Goal: Complete application form

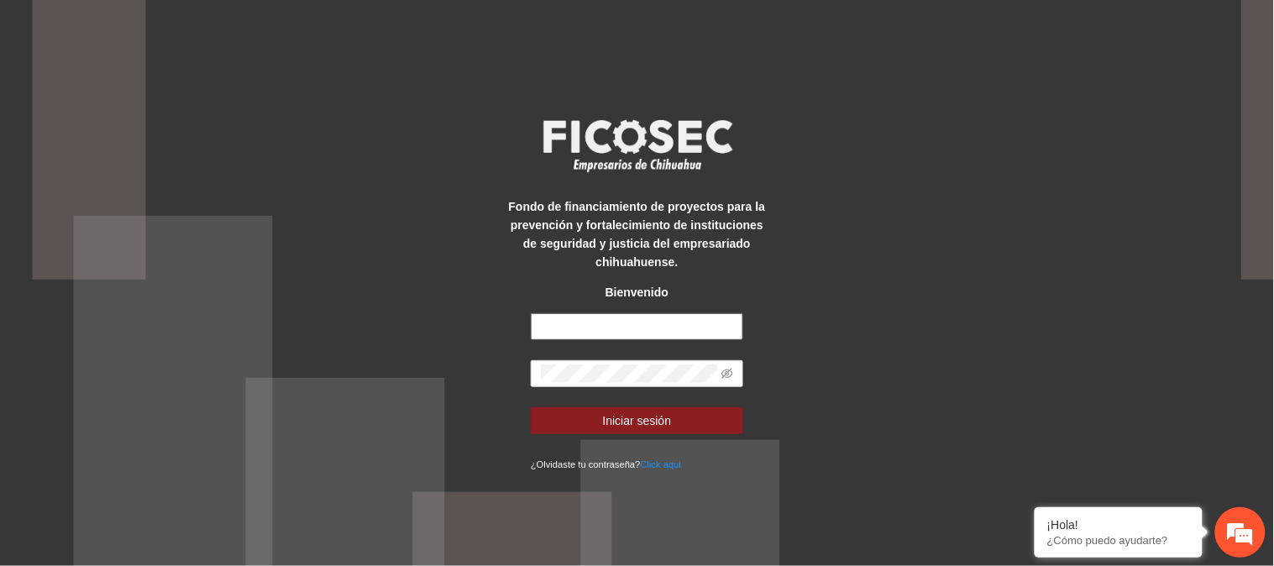
click at [607, 323] on input "text" at bounding box center [637, 326] width 212 height 27
type input "**********"
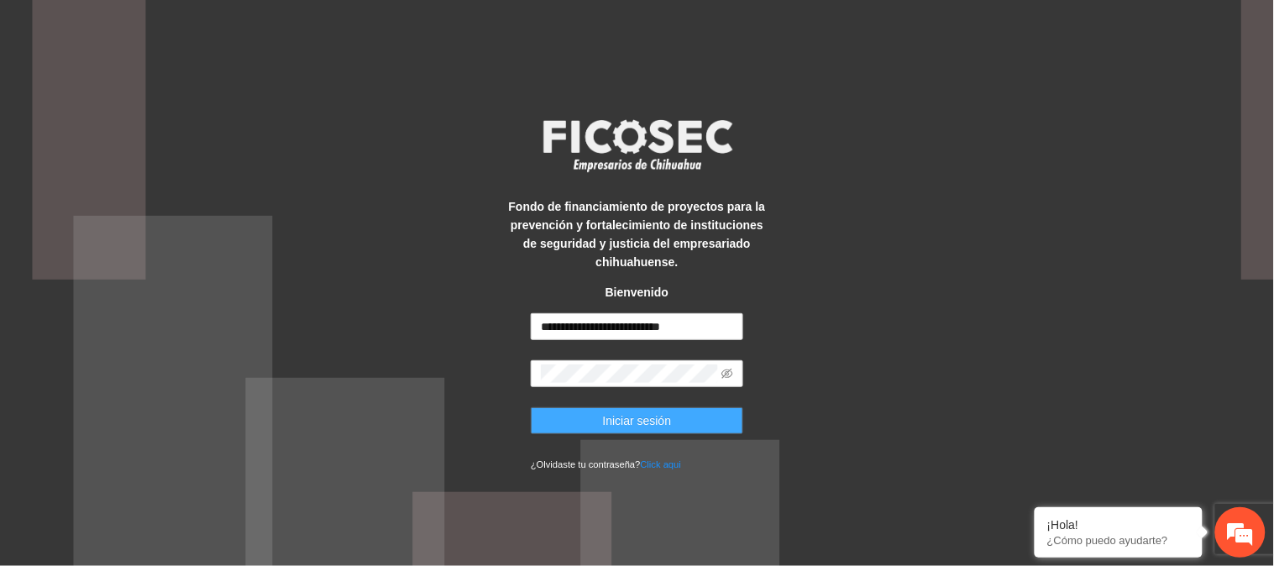
click at [723, 418] on button "Iniciar sesión" at bounding box center [637, 420] width 212 height 27
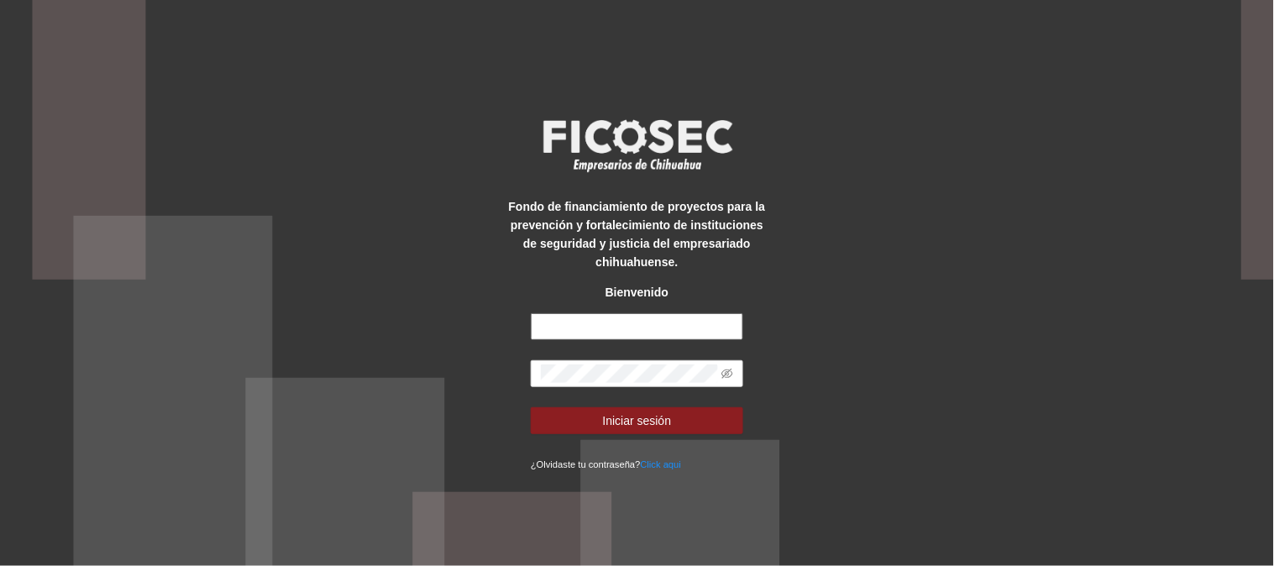
click at [615, 328] on input "text" at bounding box center [637, 326] width 212 height 27
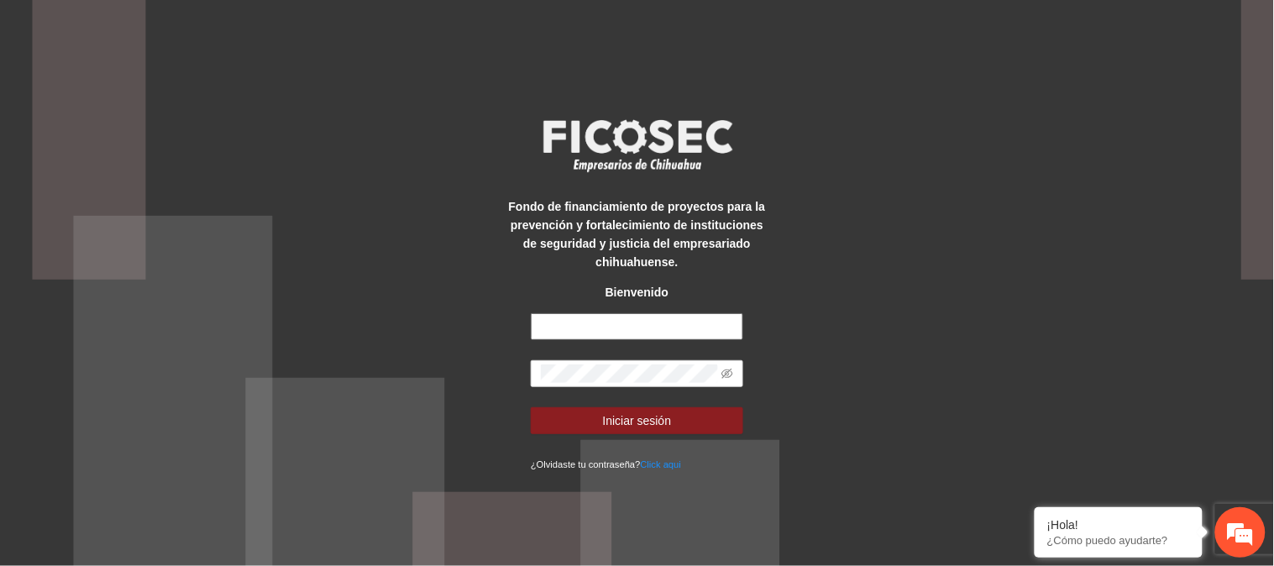
type input "**********"
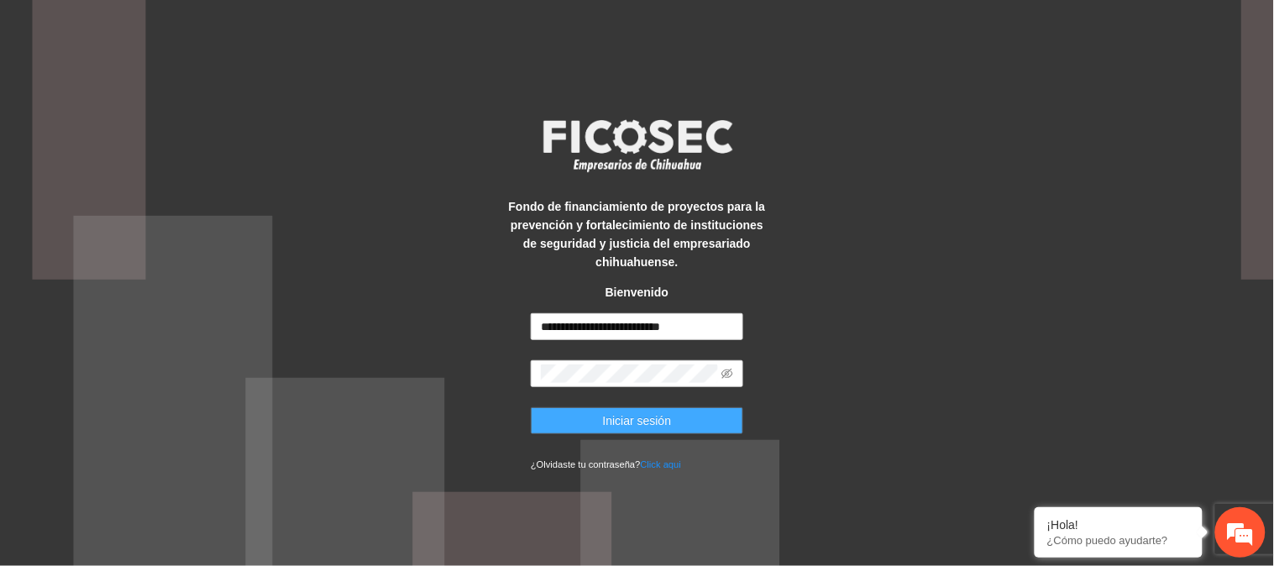
click at [665, 426] on span "Iniciar sesión" at bounding box center [637, 420] width 69 height 18
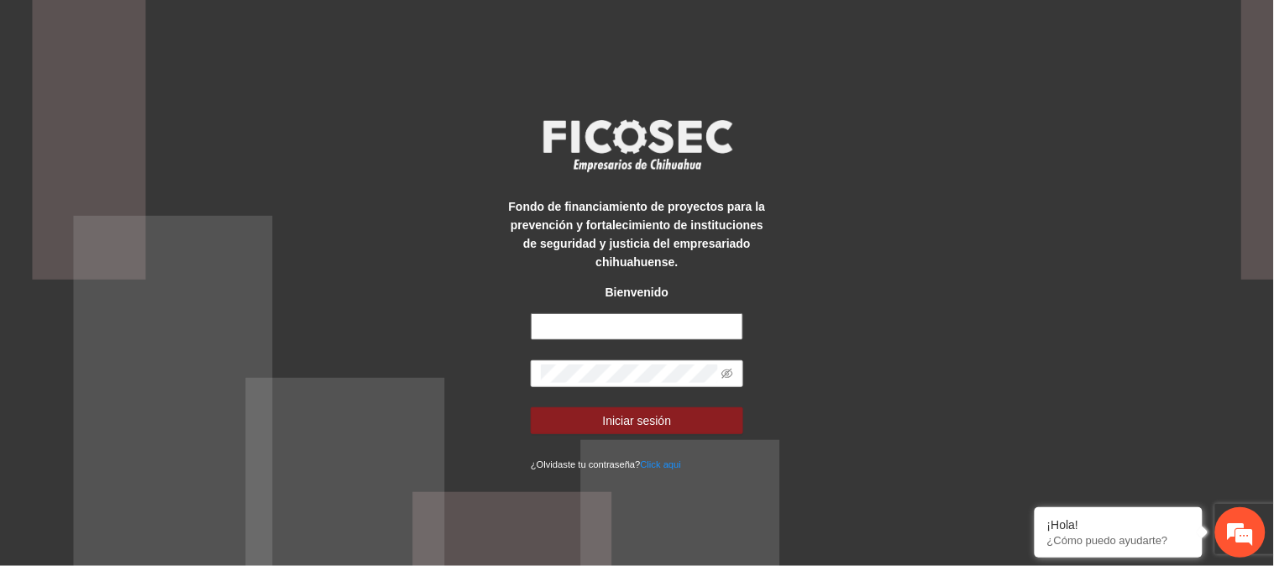
click at [669, 315] on input "text" at bounding box center [637, 326] width 212 height 27
type input "**********"
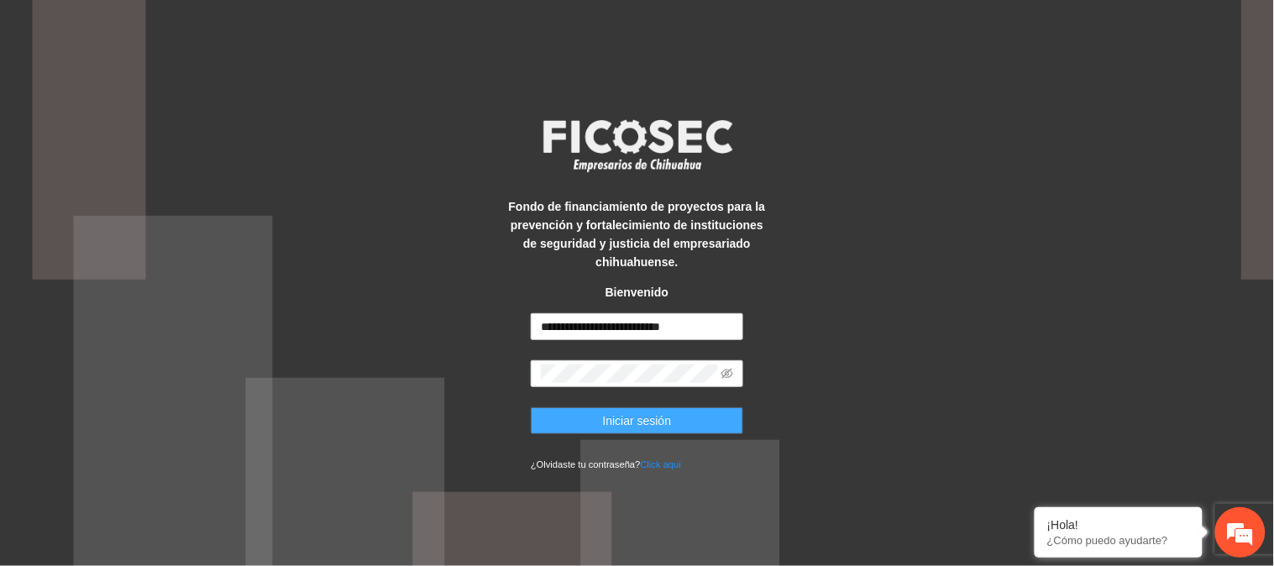
click at [667, 416] on span "Iniciar sesión" at bounding box center [637, 420] width 69 height 18
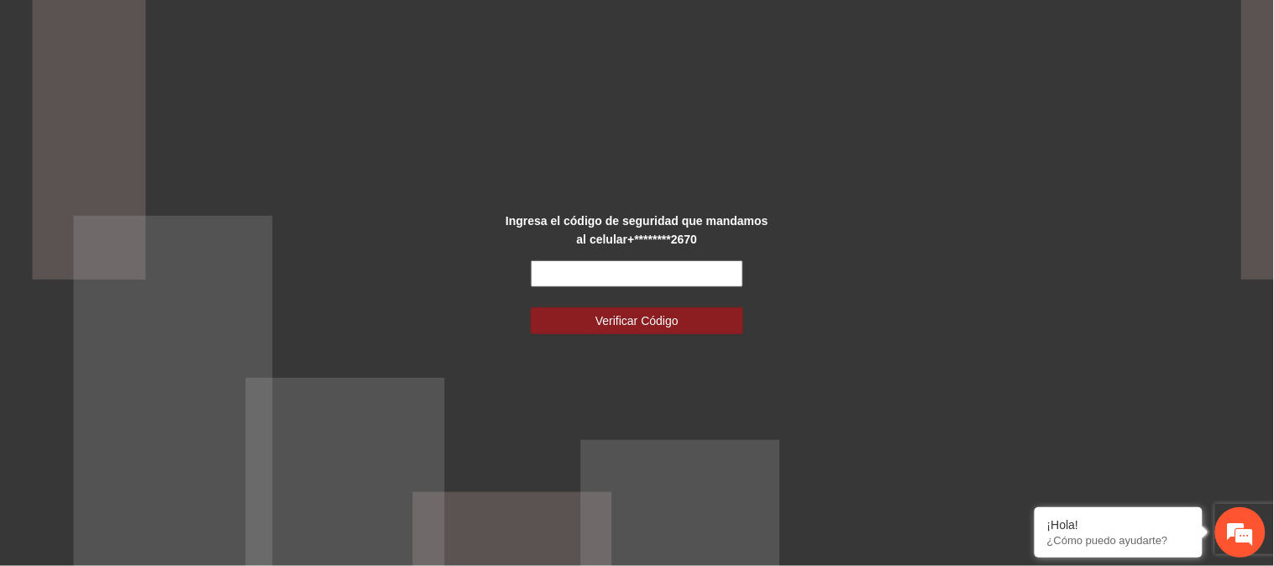
click at [638, 263] on input "text" at bounding box center [637, 273] width 212 height 27
type input "******"
click at [531, 307] on button "Verificar Código" at bounding box center [637, 320] width 212 height 27
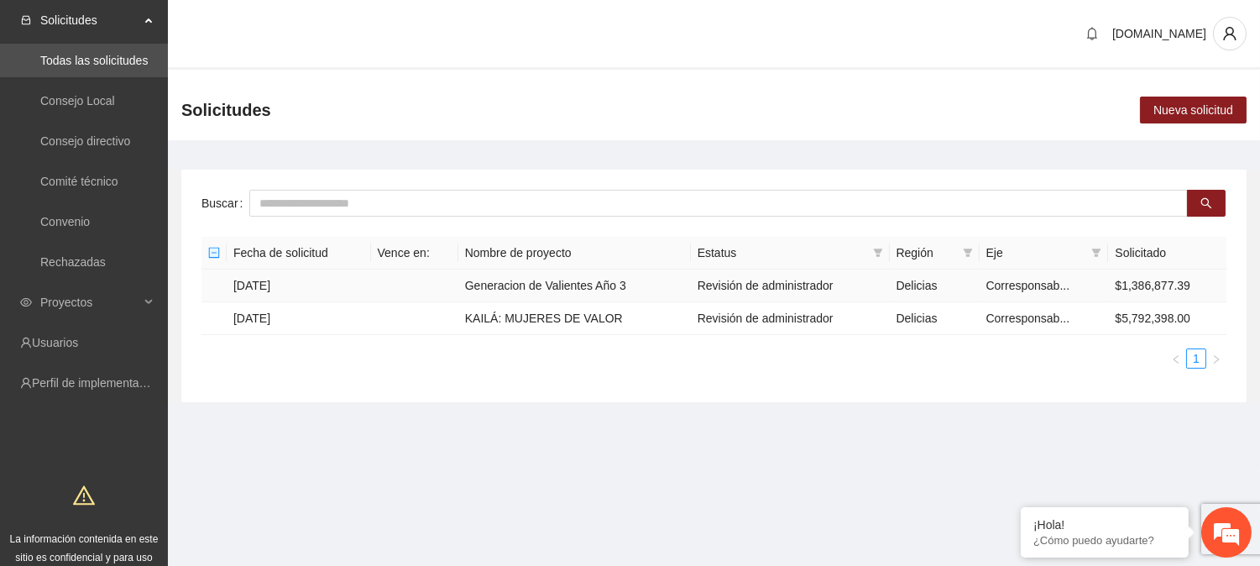
click at [526, 283] on td "Generacion de Valientes Año 3" at bounding box center [574, 285] width 233 height 33
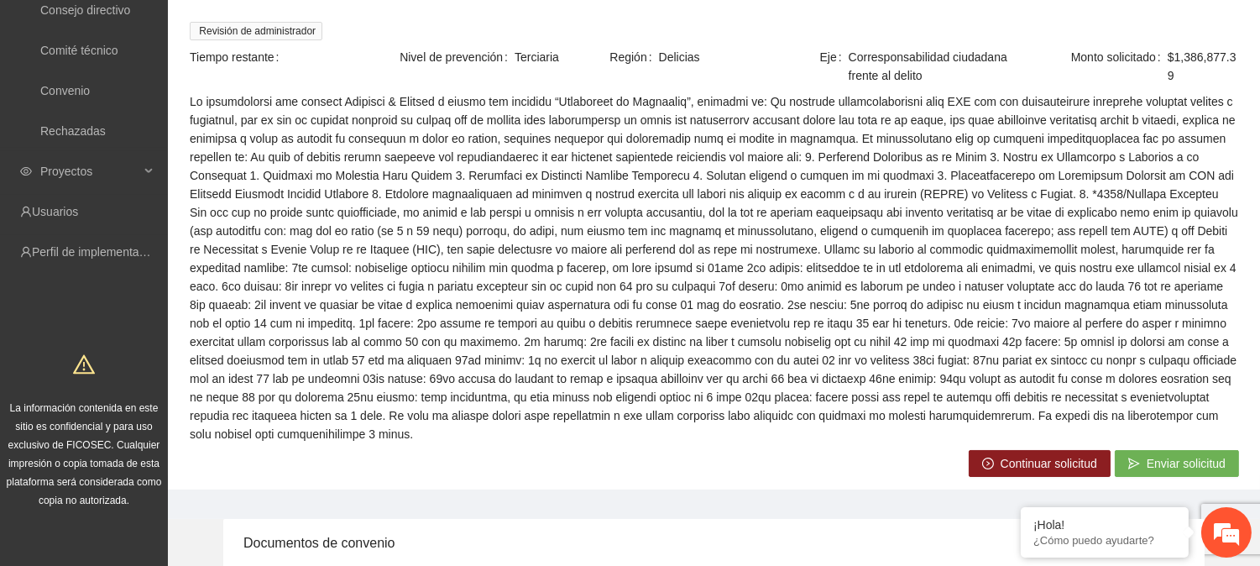
scroll to position [191, 0]
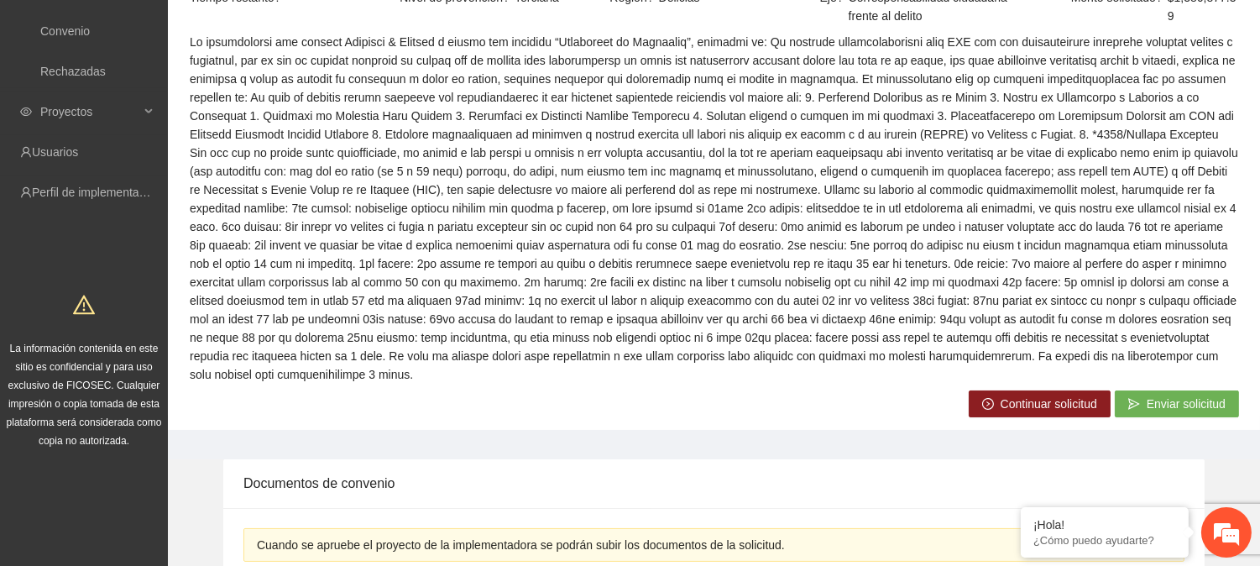
click at [1054, 403] on span "Continuar solicitud" at bounding box center [1049, 404] width 97 height 18
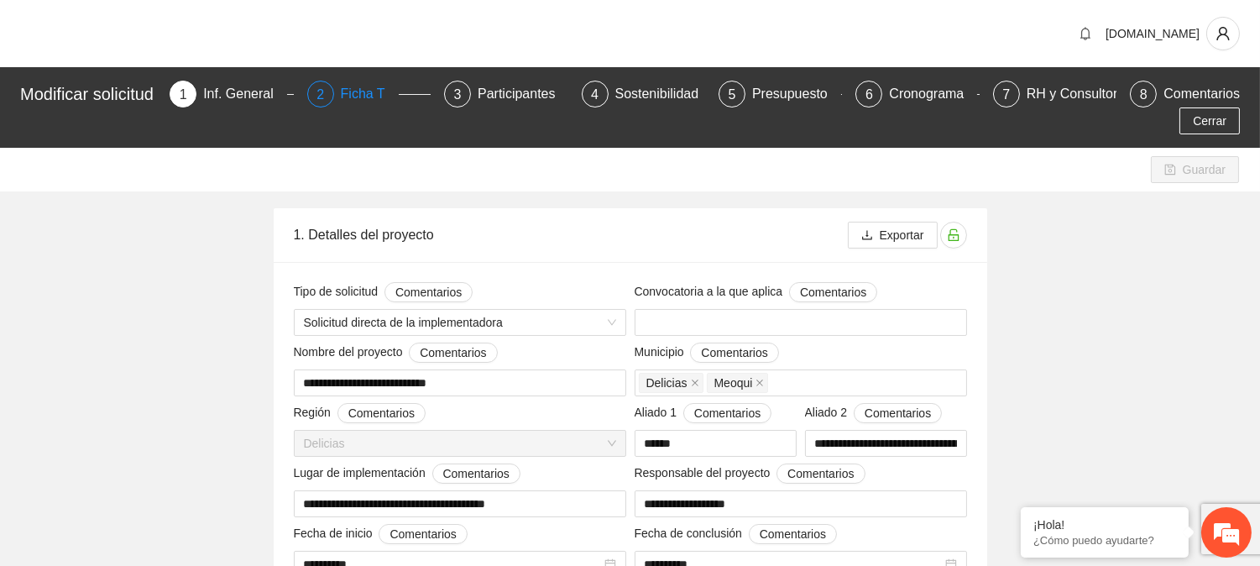
click at [345, 87] on div "2 Ficha T" at bounding box center [368, 94] width 123 height 27
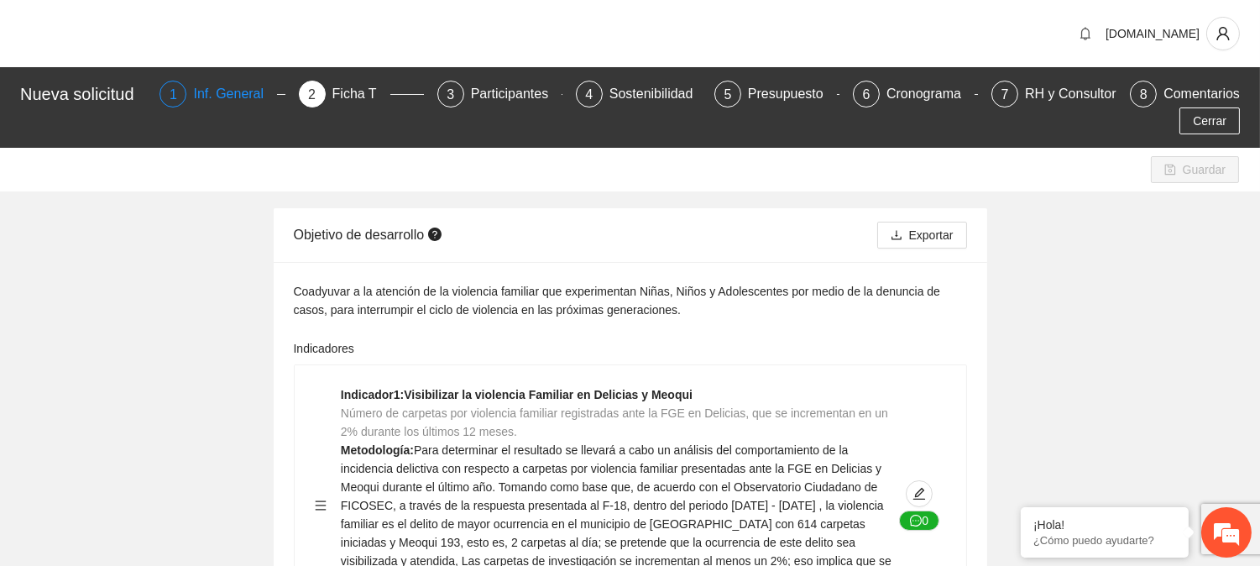
click at [222, 87] on div "Inf. General" at bounding box center [235, 94] width 84 height 27
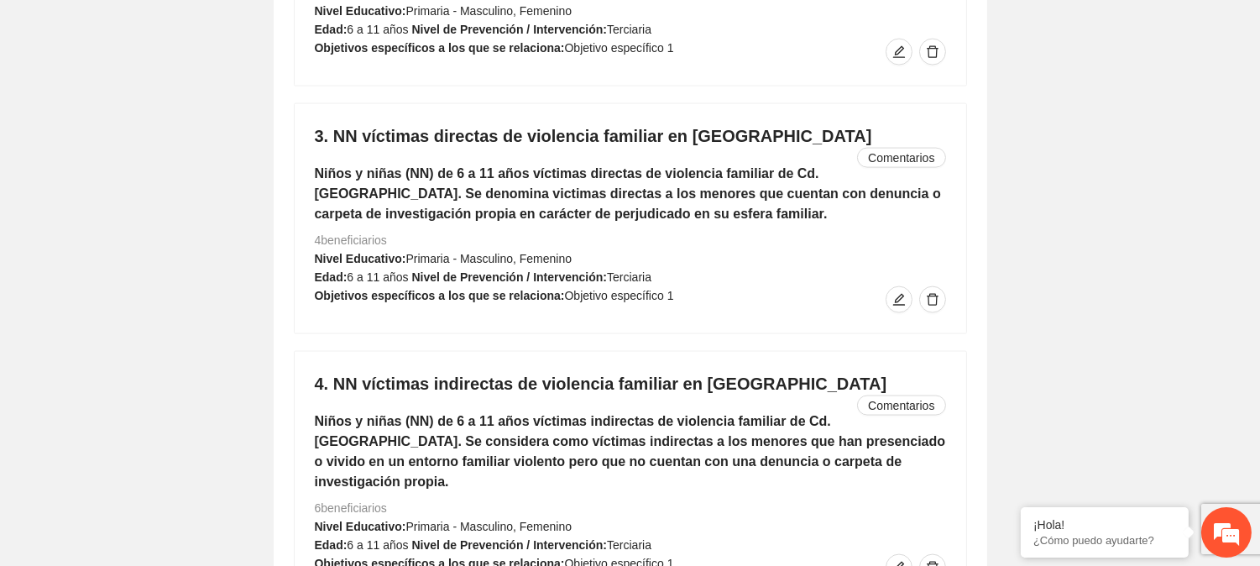
scroll to position [4598, 0]
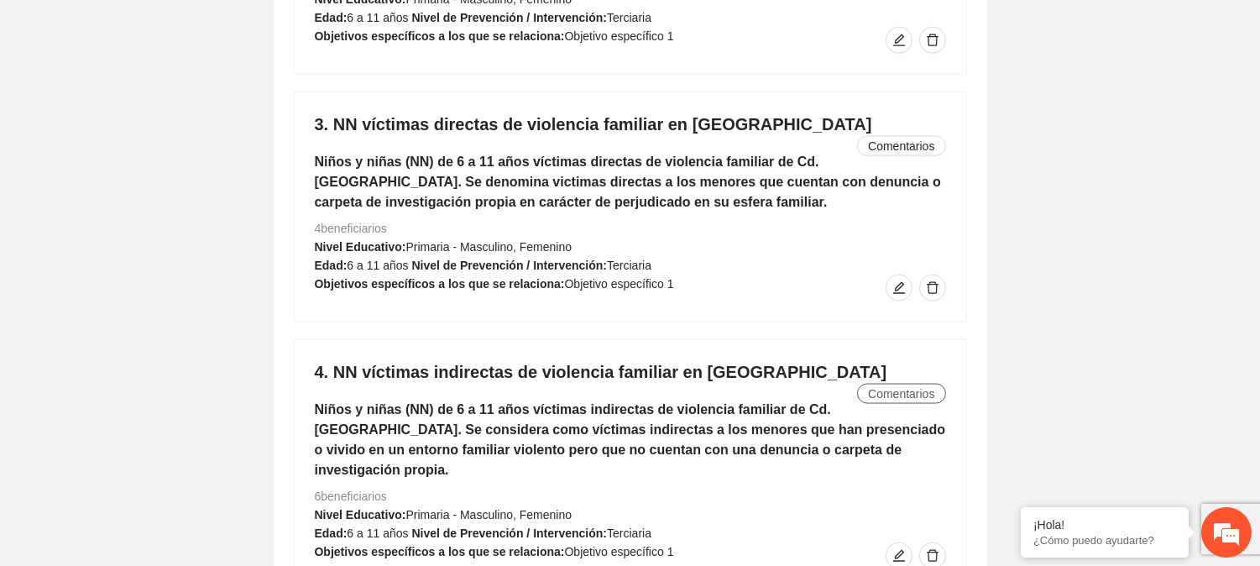
click at [918, 384] on span "Comentarios" at bounding box center [901, 393] width 66 height 18
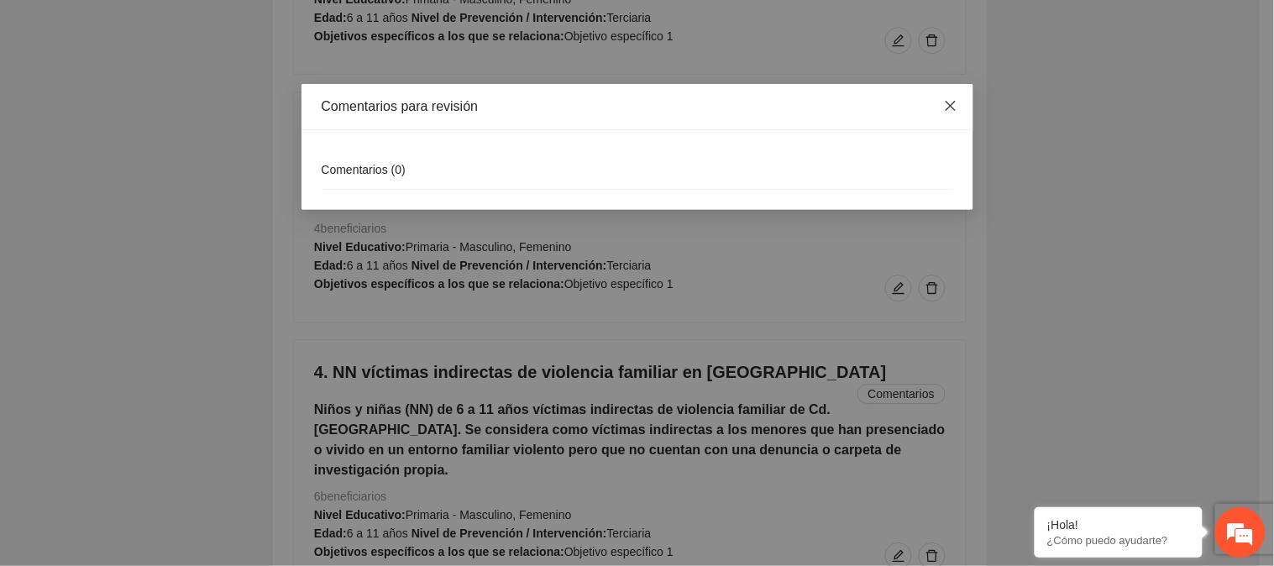
click at [952, 102] on icon "close" at bounding box center [950, 105] width 13 height 13
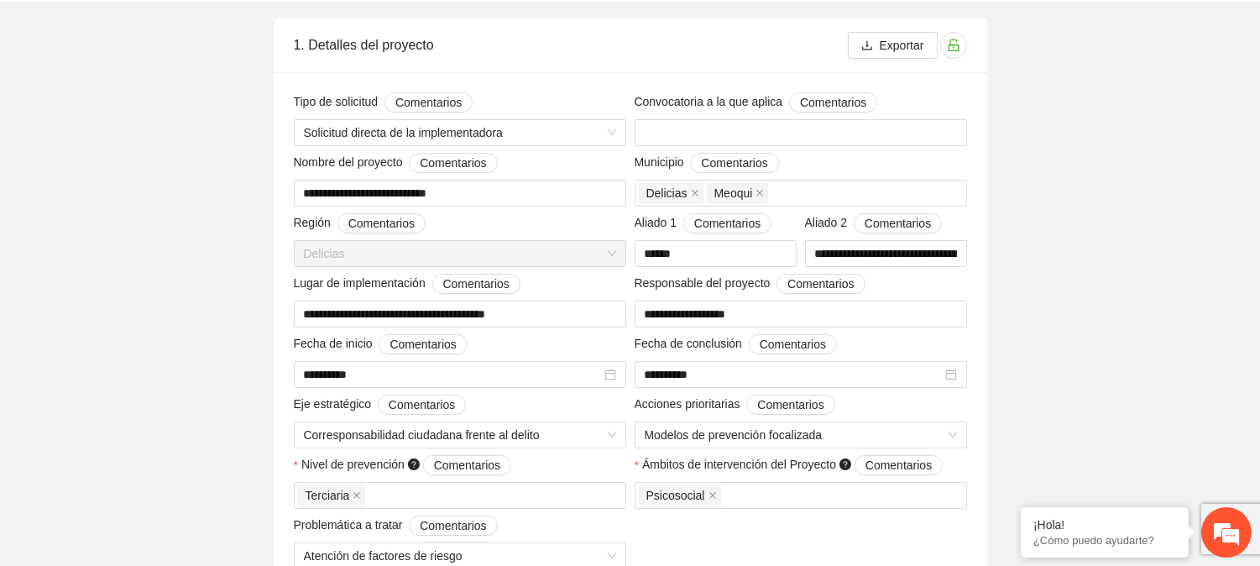
scroll to position [0, 0]
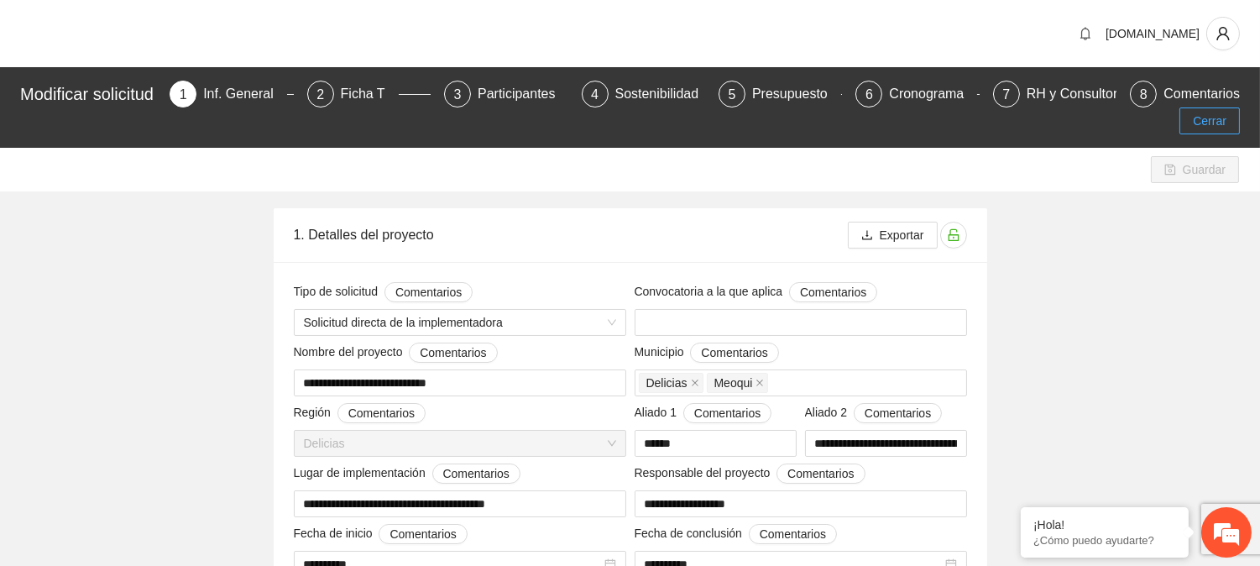
click at [1206, 132] on button "Cerrar" at bounding box center [1209, 120] width 60 height 27
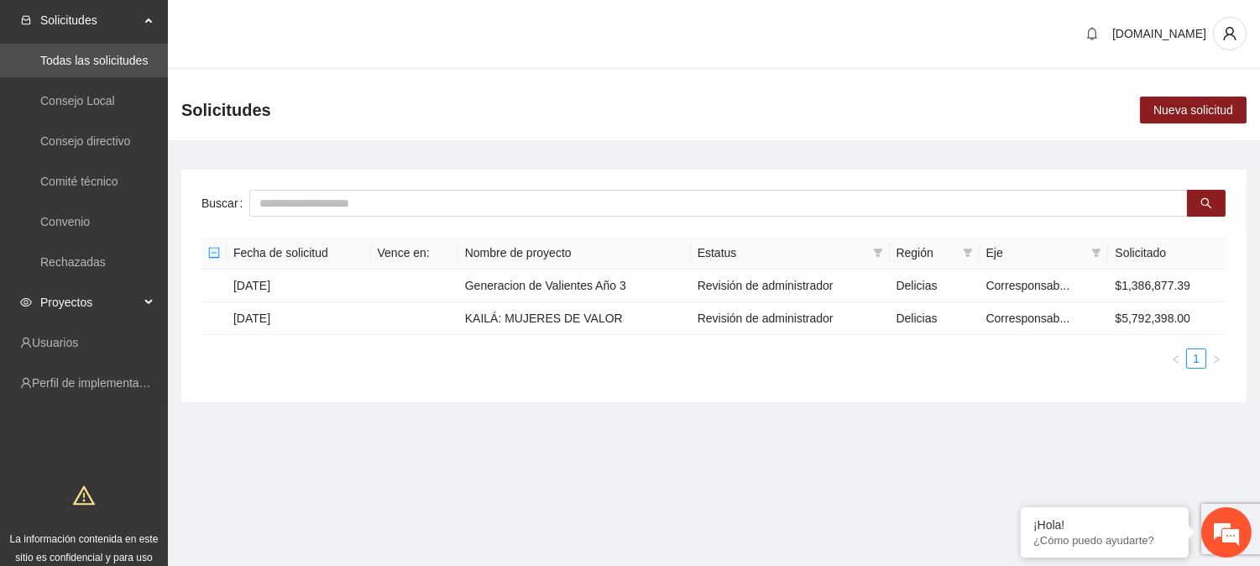
click at [79, 305] on span "Proyectos" at bounding box center [89, 302] width 99 height 34
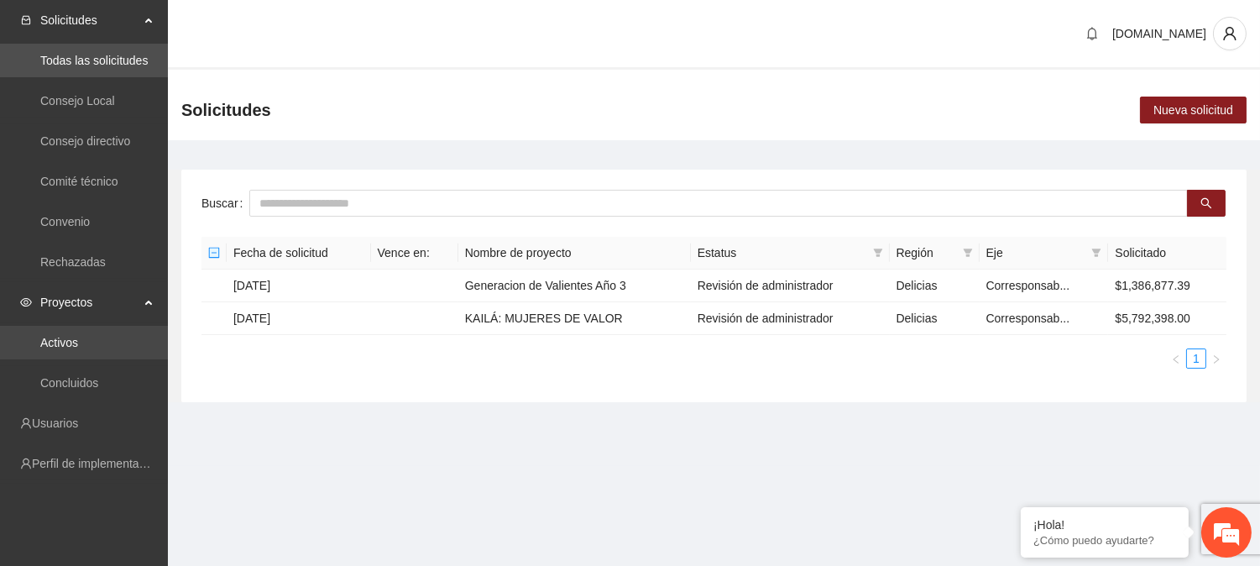
click at [78, 336] on link "Activos" at bounding box center [59, 342] width 38 height 13
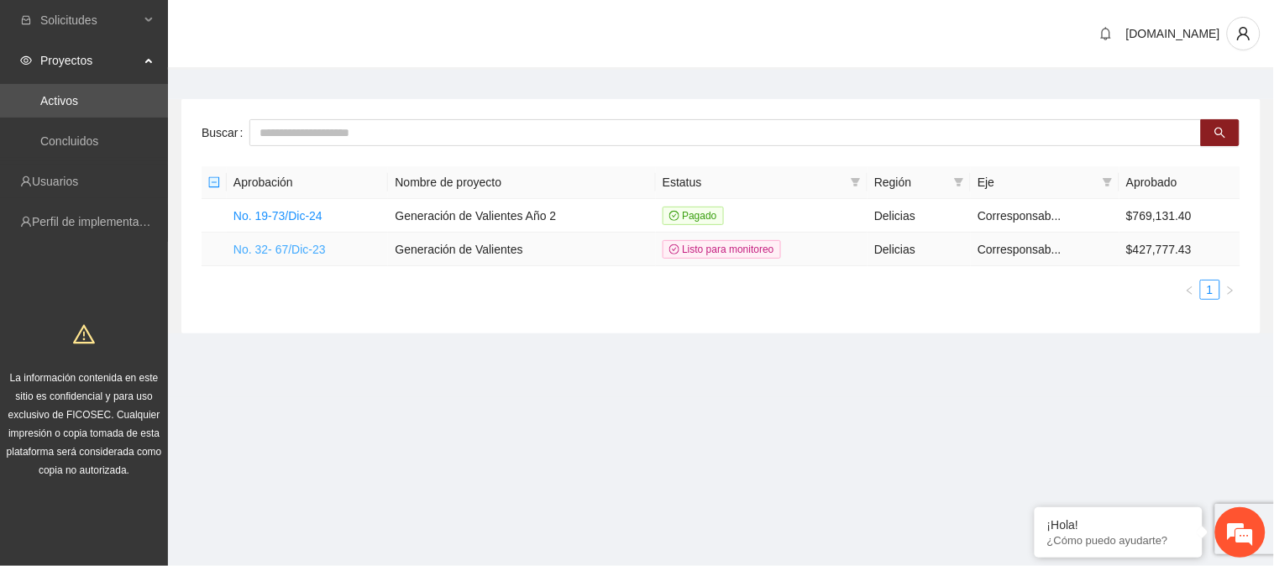
click at [315, 243] on link "No. 32- 67/Dic-23" at bounding box center [279, 249] width 92 height 13
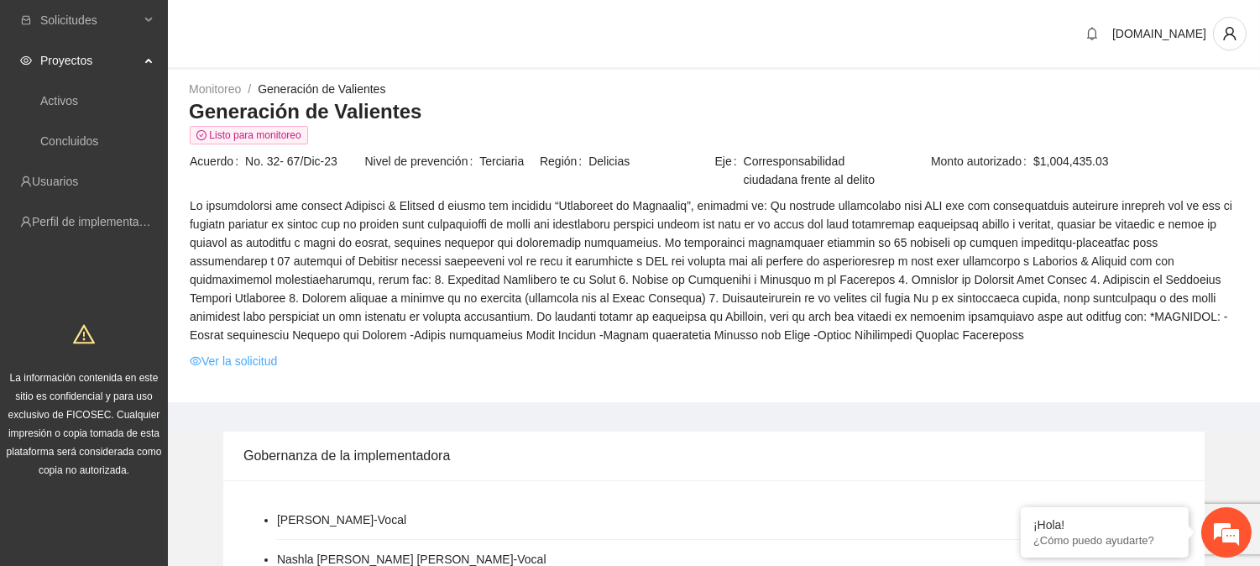
click at [239, 358] on link "Ver la solicitud" at bounding box center [233, 361] width 87 height 18
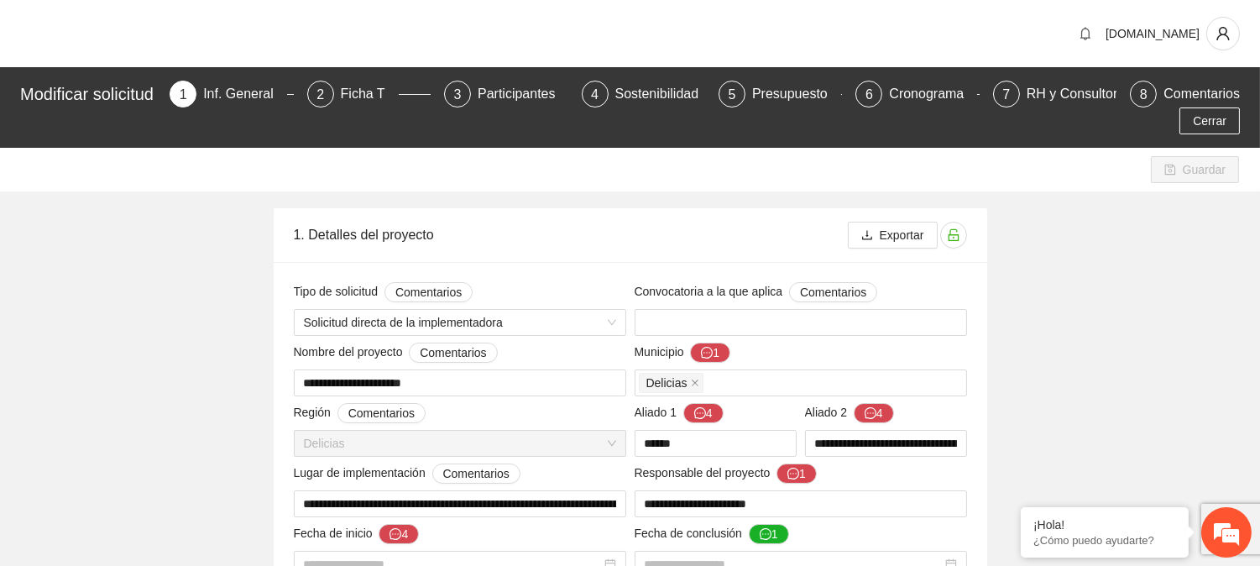
type input "**********"
click at [1076, 94] on div "RH y Consultores" at bounding box center [1086, 94] width 118 height 27
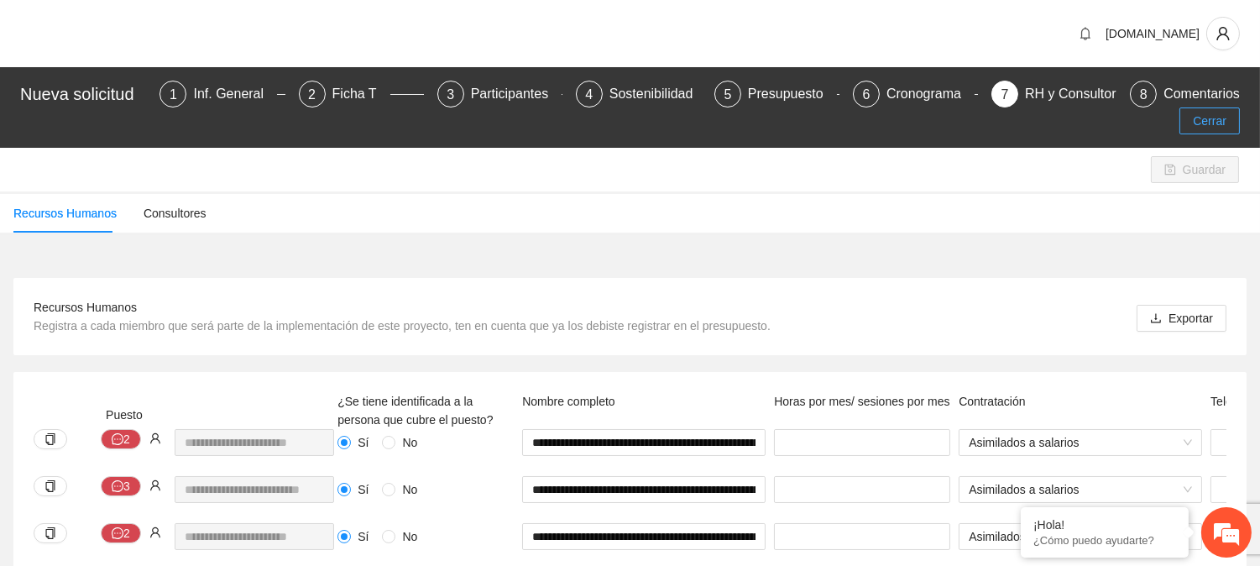
click at [1227, 121] on button "Cerrar" at bounding box center [1209, 120] width 60 height 27
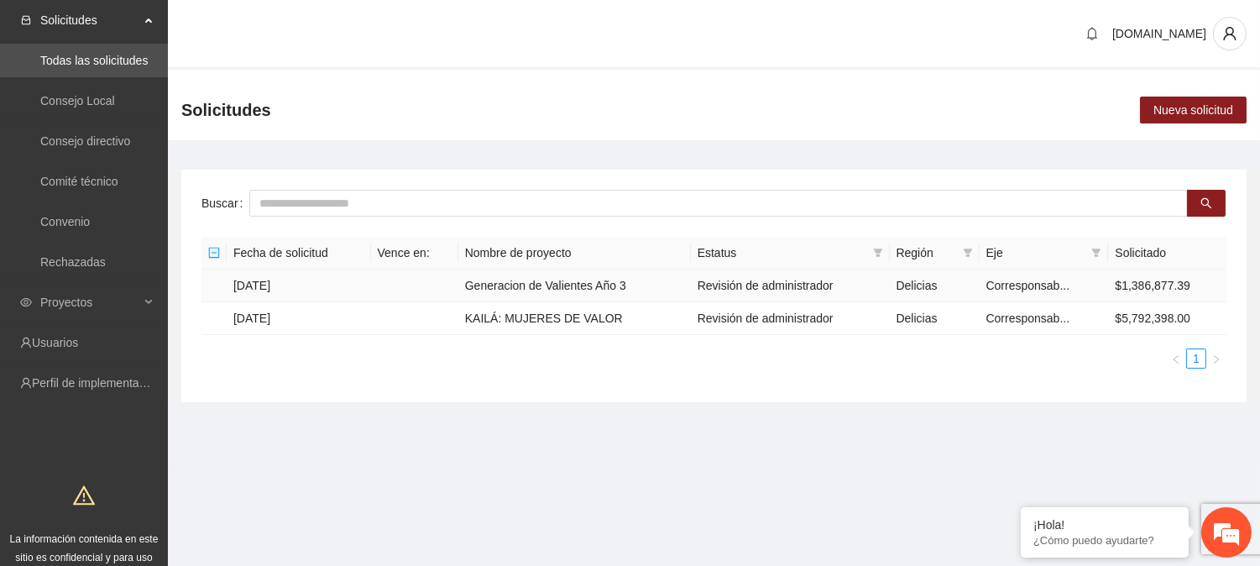
click at [279, 286] on td "[DATE]" at bounding box center [299, 285] width 144 height 33
click at [71, 306] on span "Proyectos" at bounding box center [89, 302] width 99 height 34
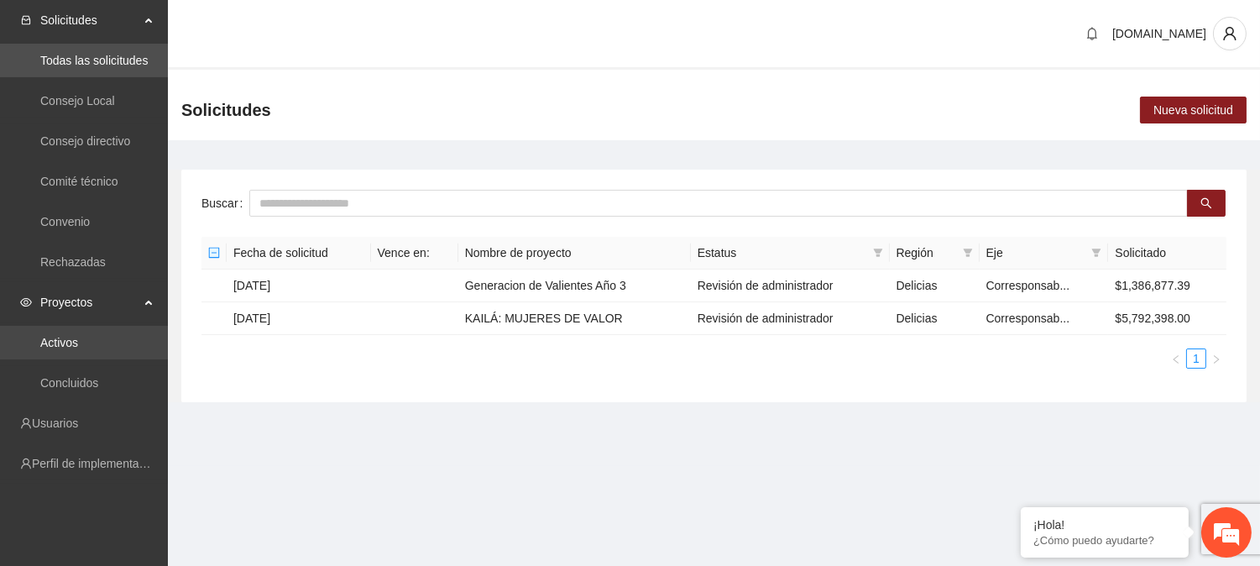
click at [78, 347] on link "Activos" at bounding box center [59, 342] width 38 height 13
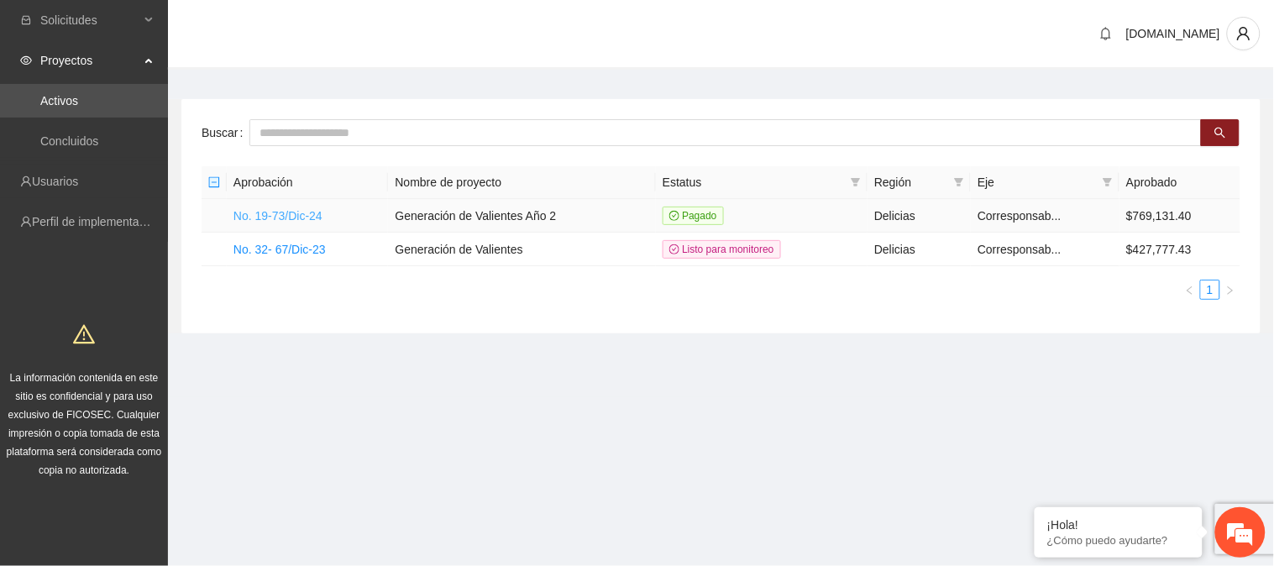
click at [304, 221] on link "No. 19-73/Dic-24" at bounding box center [277, 215] width 89 height 13
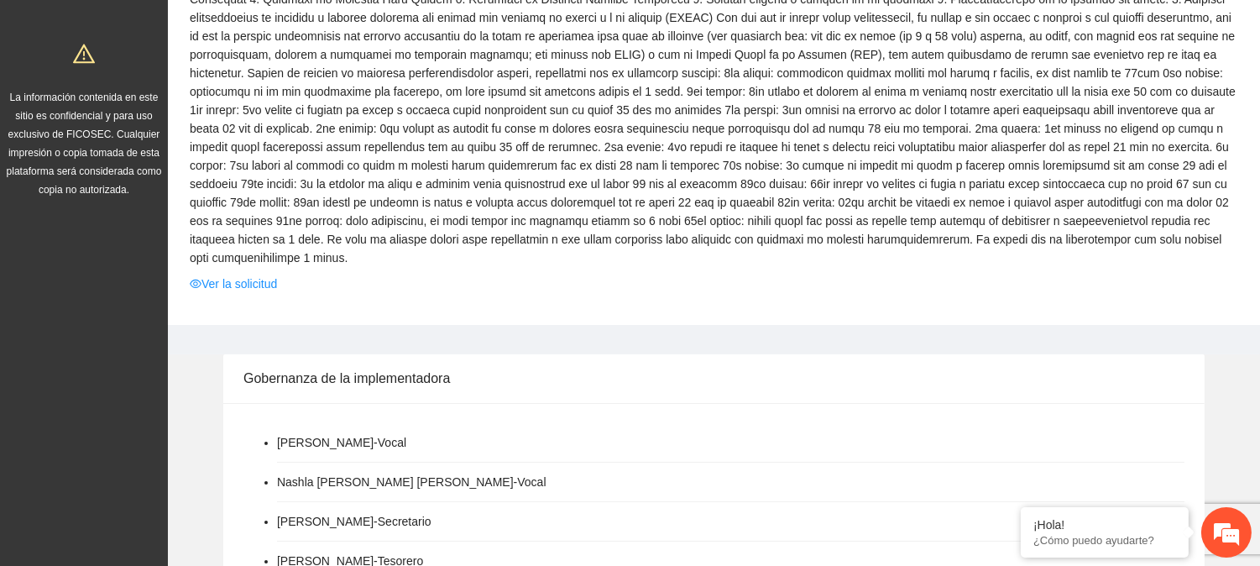
scroll to position [384, 0]
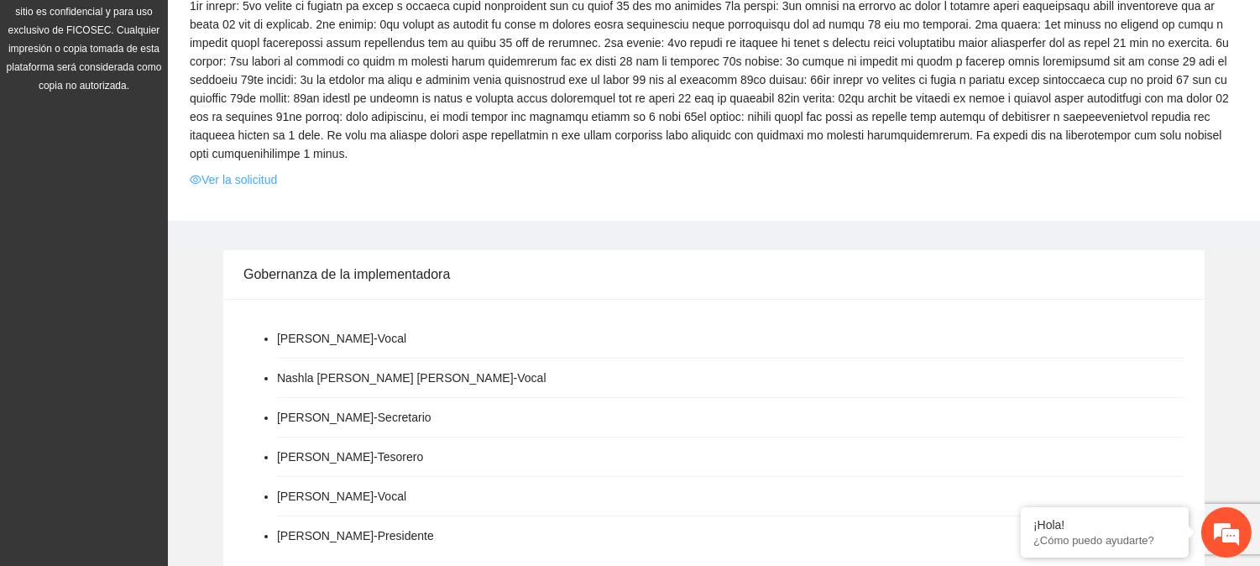
click at [259, 180] on link "Ver la solicitud" at bounding box center [233, 179] width 87 height 18
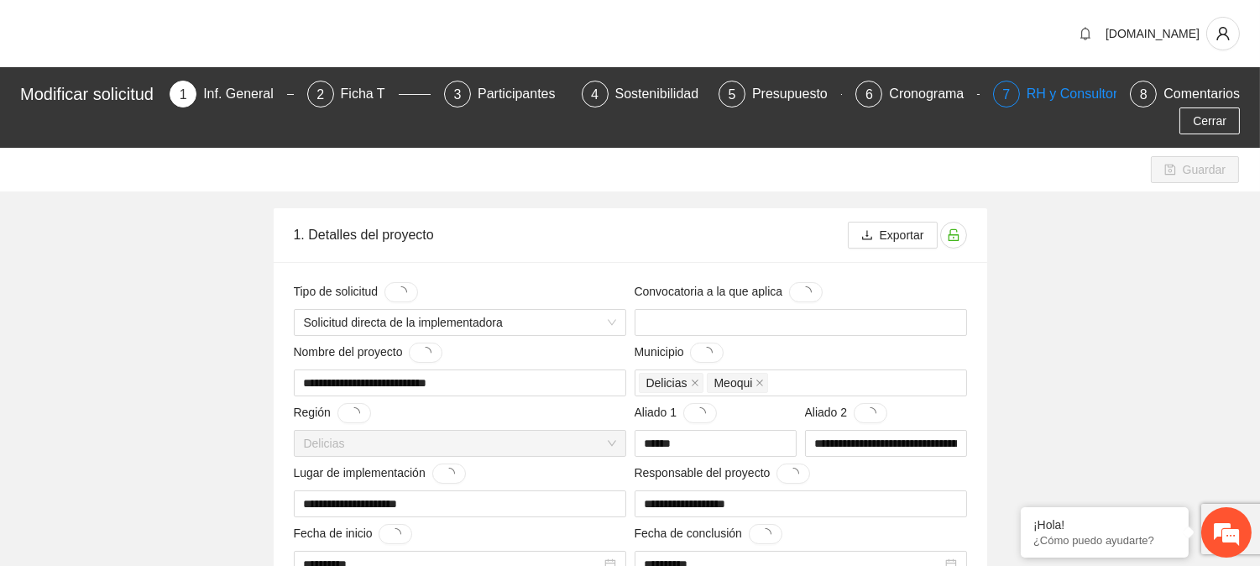
click at [1049, 91] on div "RH y Consultores" at bounding box center [1086, 94] width 118 height 27
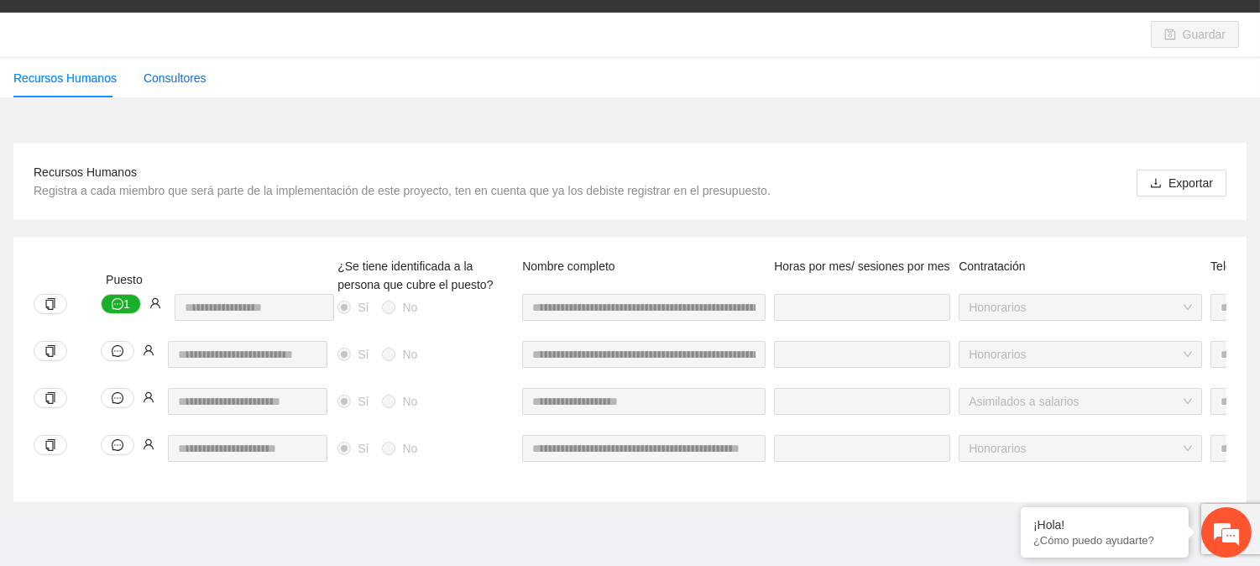
click at [166, 69] on div "Consultores" at bounding box center [175, 78] width 63 height 18
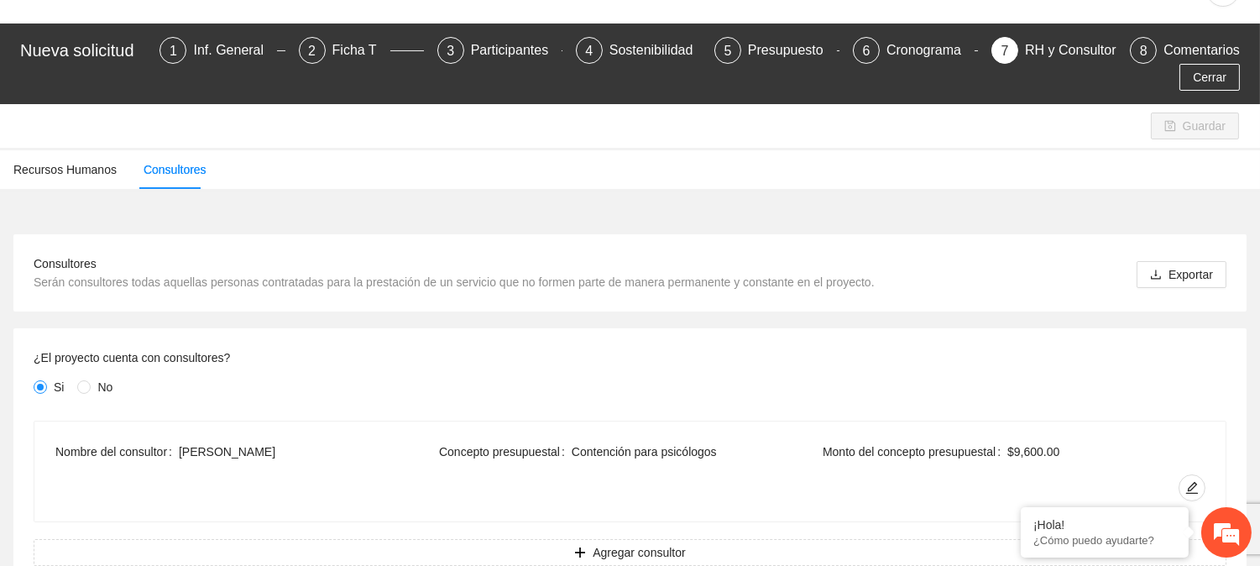
scroll to position [7, 0]
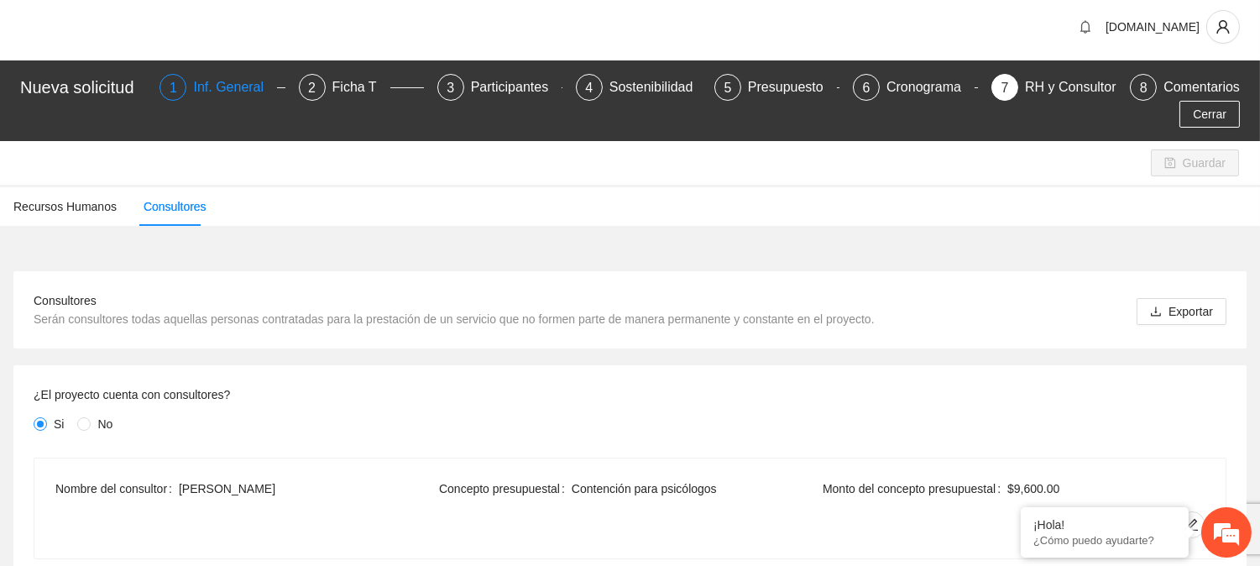
click at [233, 90] on div "Inf. General" at bounding box center [235, 87] width 84 height 27
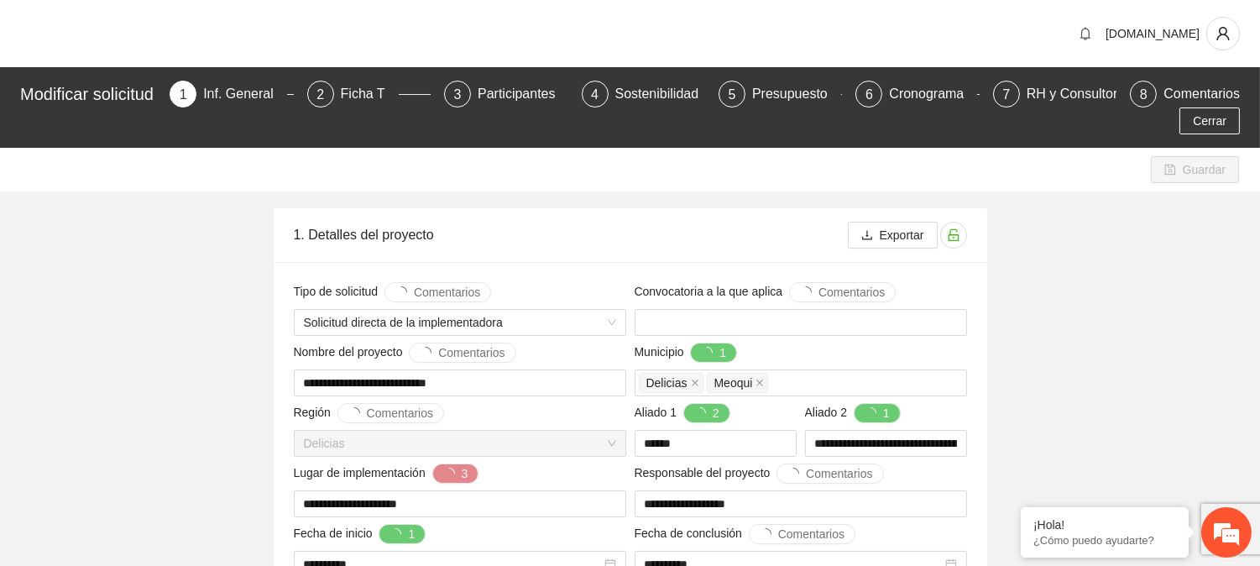
type input "**********"
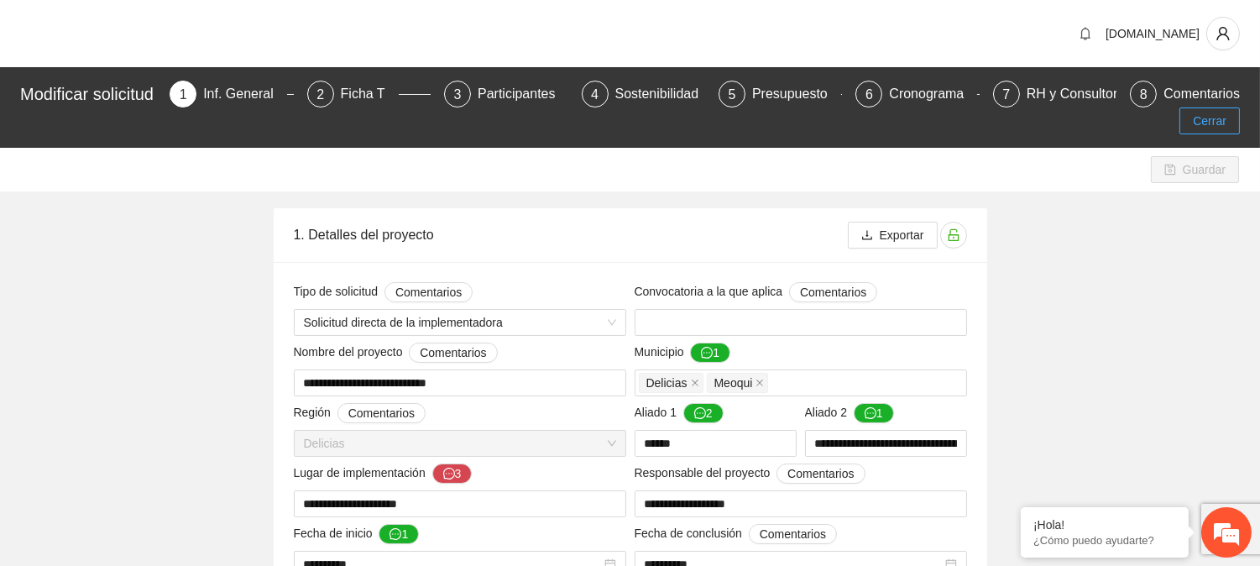
click at [1206, 127] on span "Cerrar" at bounding box center [1210, 121] width 34 height 18
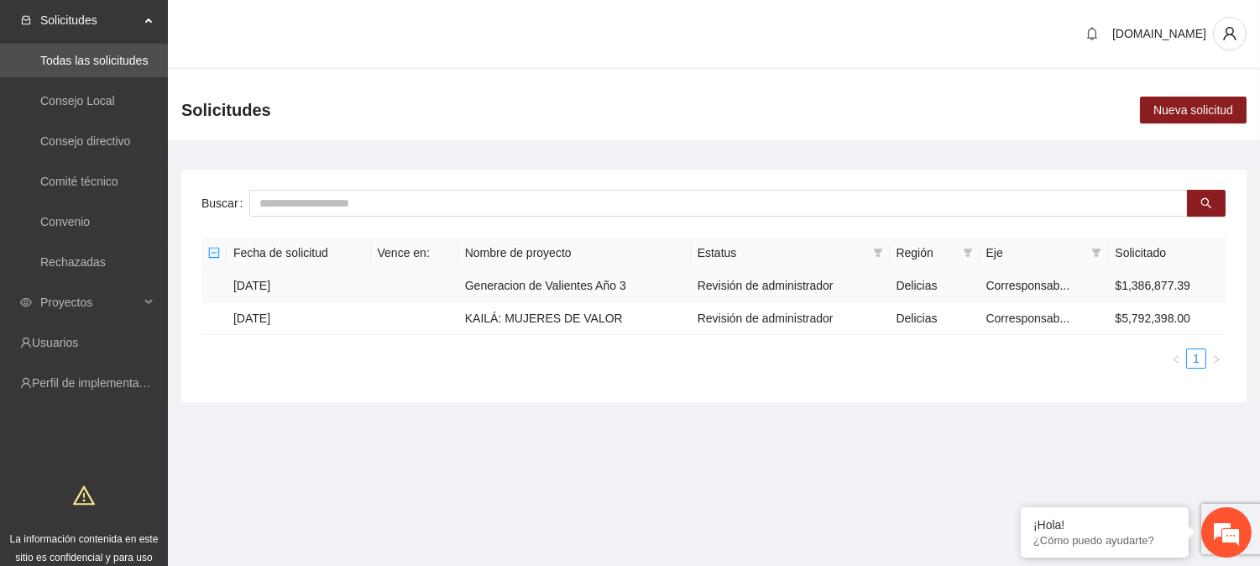
click at [584, 281] on td "Generacion de Valientes Año 3" at bounding box center [574, 285] width 233 height 33
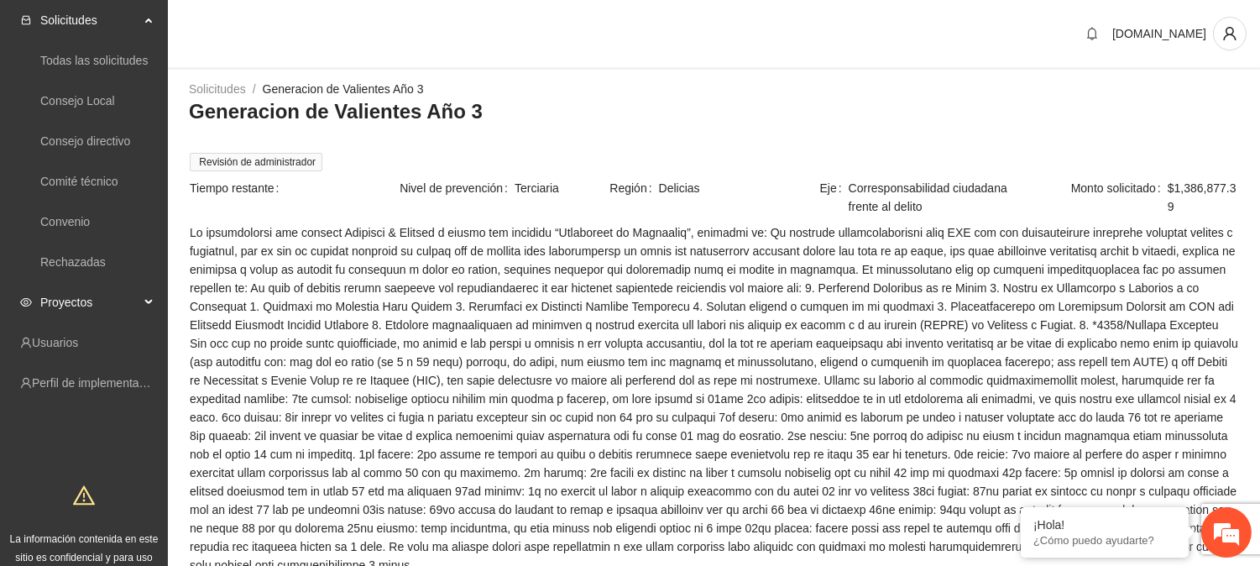
click at [88, 306] on span "Proyectos" at bounding box center [89, 302] width 99 height 34
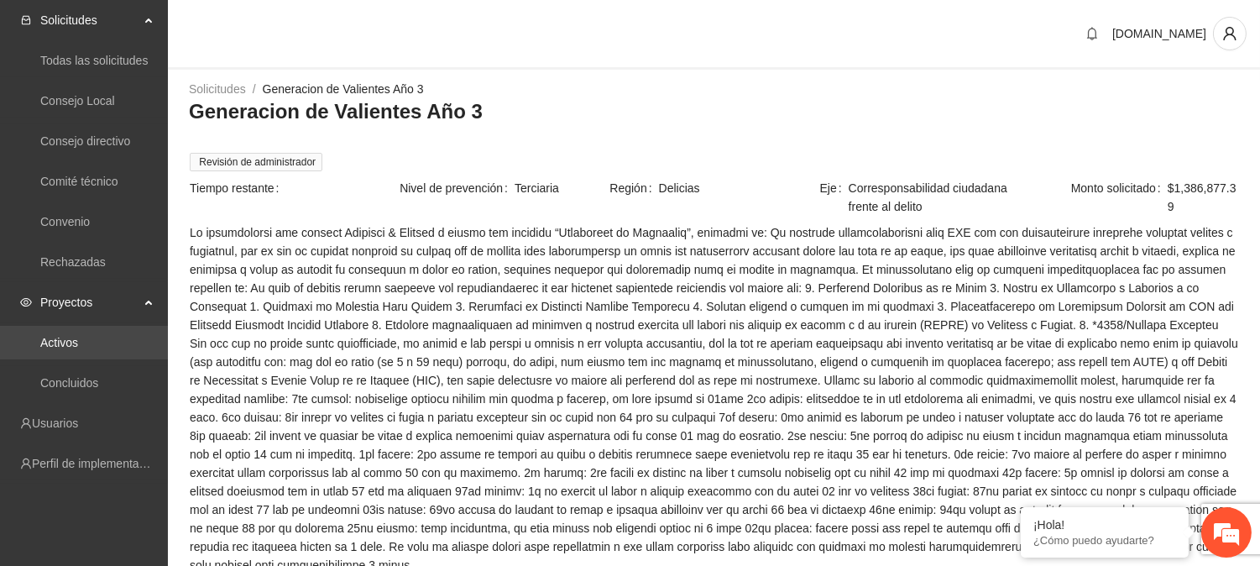
click at [78, 336] on link "Activos" at bounding box center [59, 342] width 38 height 13
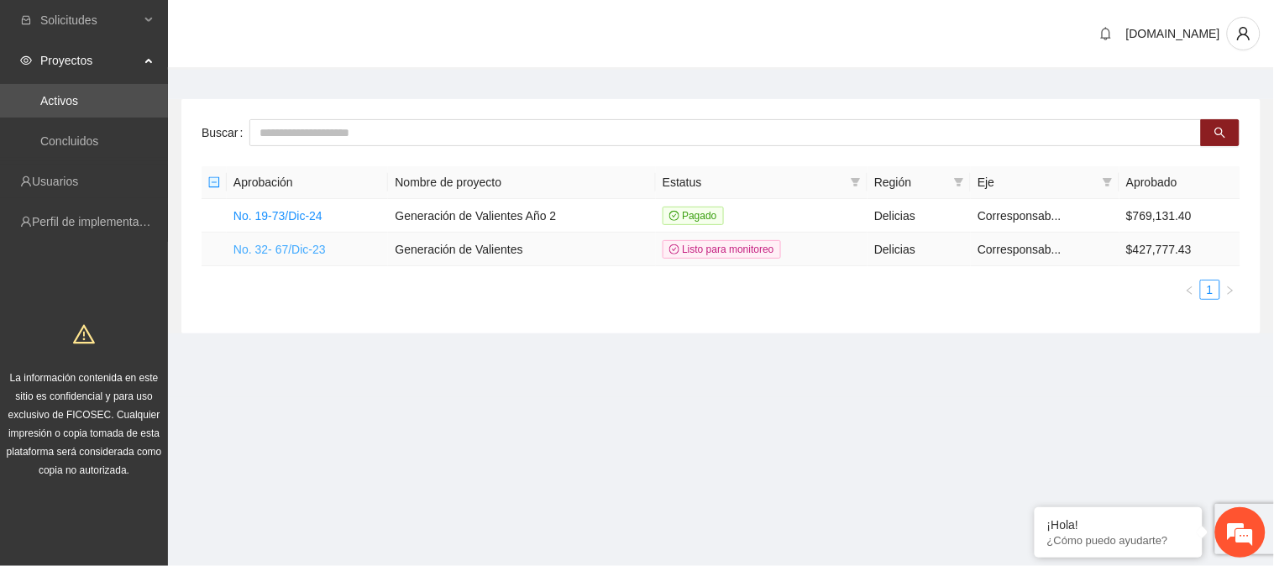
click at [294, 249] on link "No. 32- 67/Dic-23" at bounding box center [279, 249] width 92 height 13
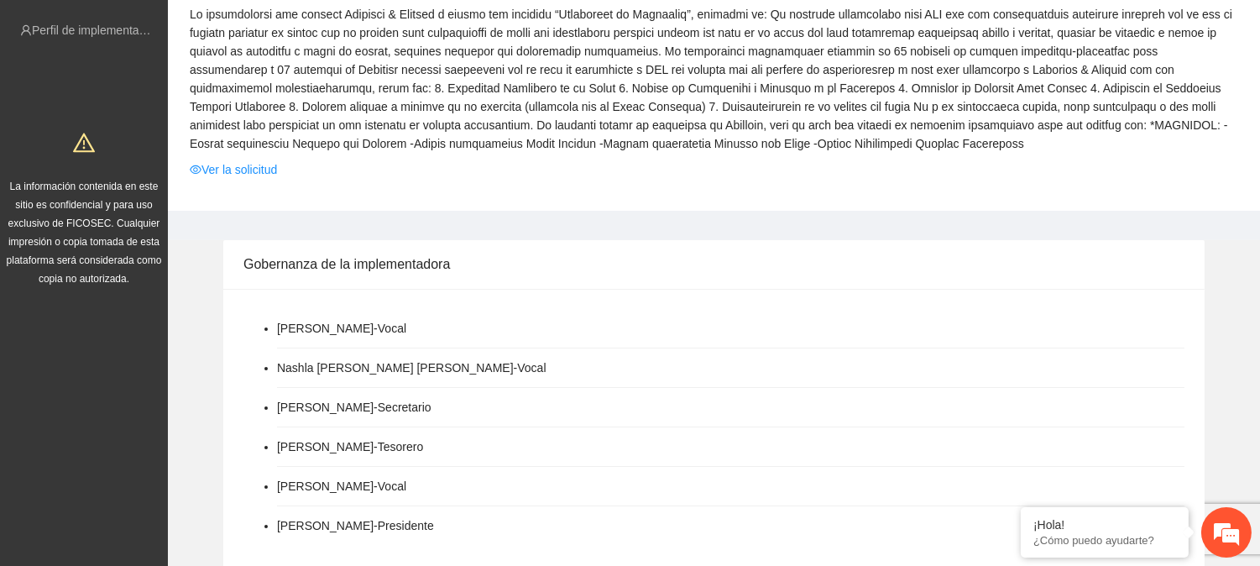
scroll to position [152, 0]
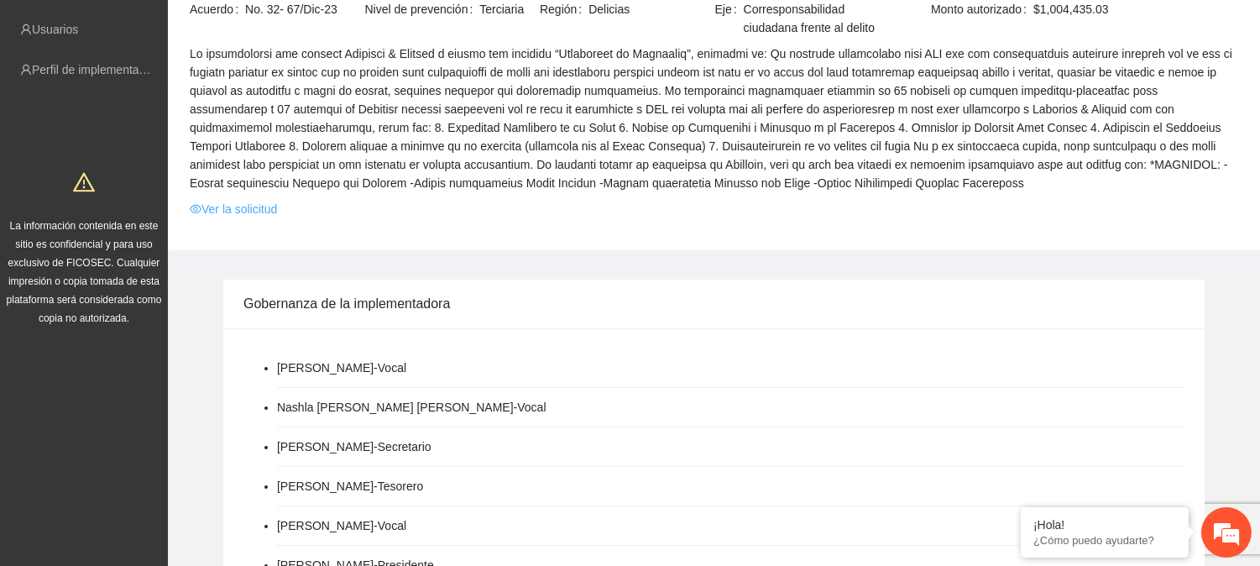
click at [220, 210] on link "Ver la solicitud" at bounding box center [233, 209] width 87 height 18
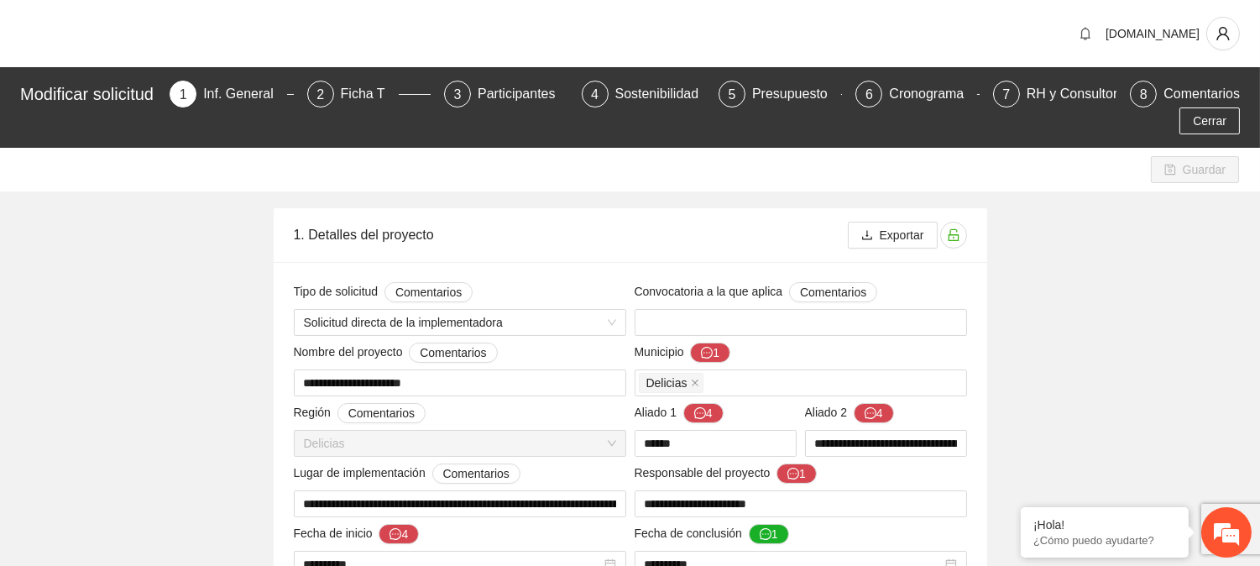
type input "**********"
click at [1033, 90] on div "RH y Consultores" at bounding box center [1086, 94] width 118 height 27
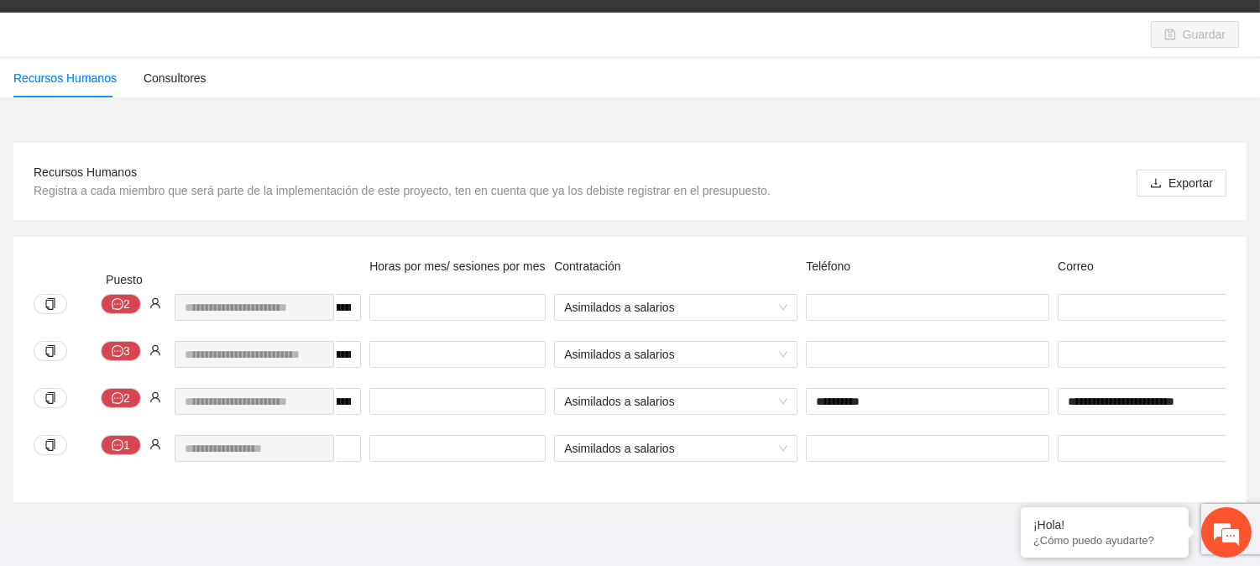
scroll to position [0, 710]
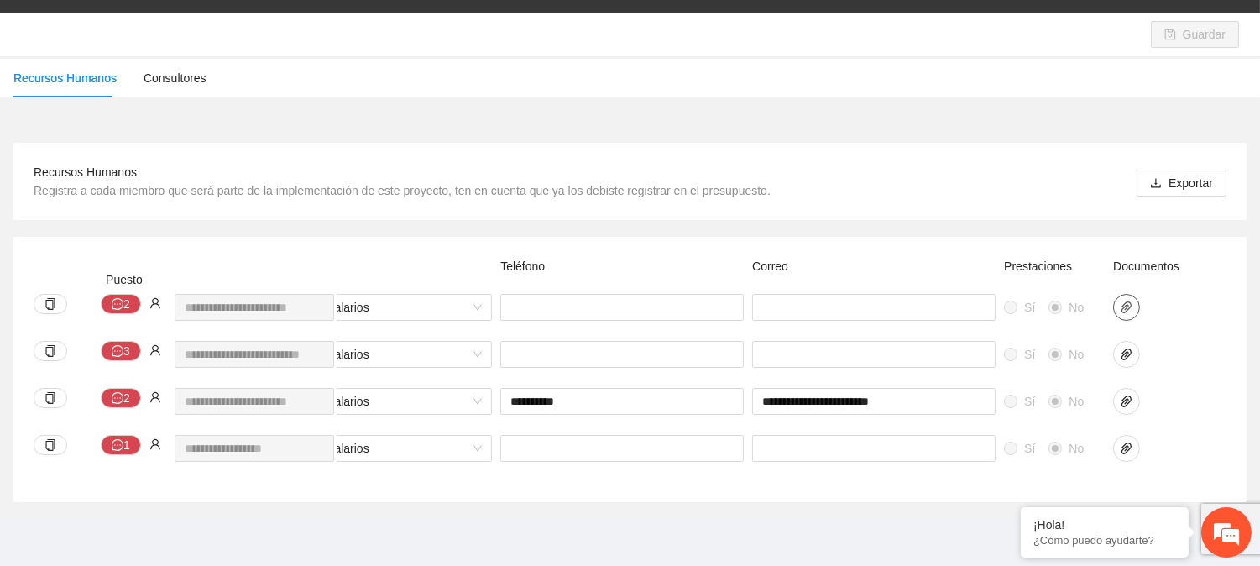
click at [1132, 301] on icon "paper-clip" at bounding box center [1126, 307] width 13 height 13
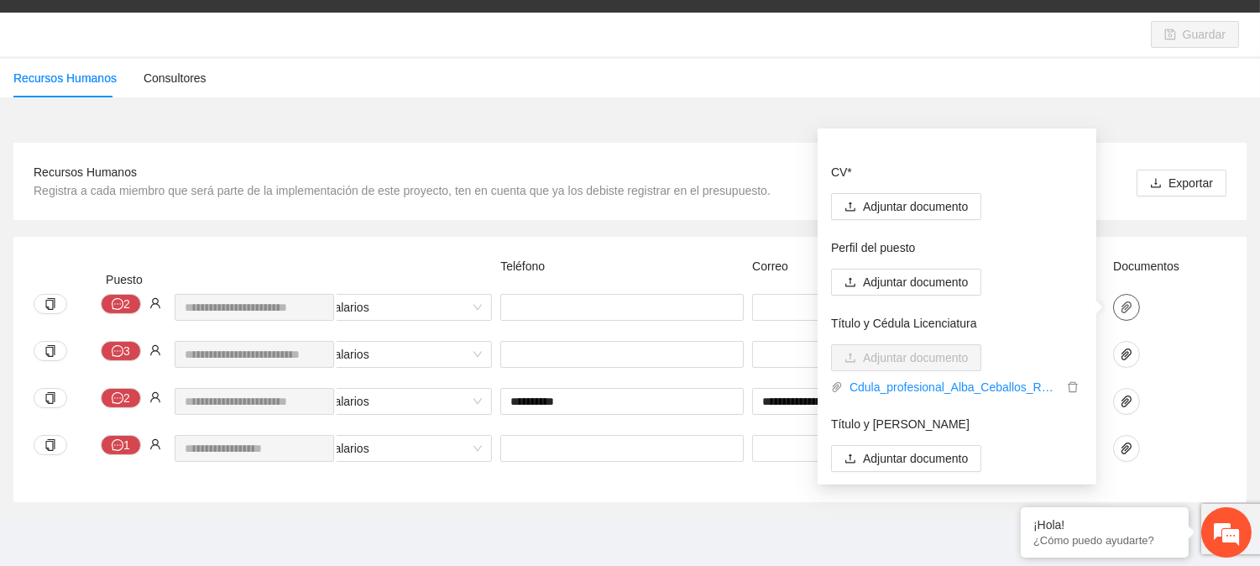
scroll to position [0, 0]
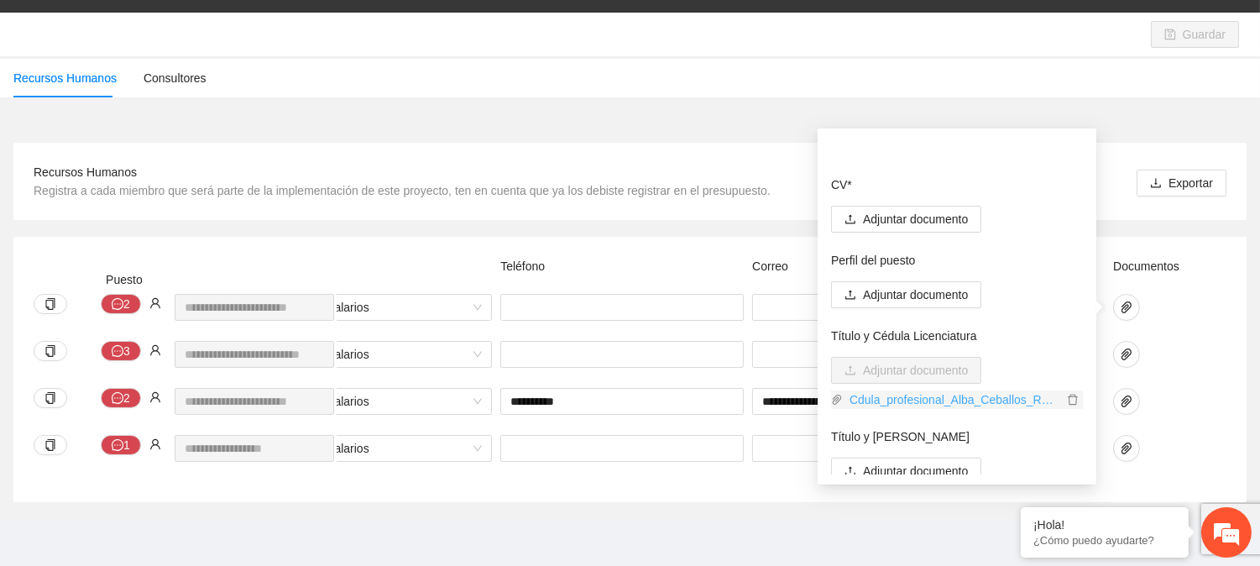
click at [955, 390] on link "Cdula_profesional_Alba_Ceballos_Rodrguez.pdf" at bounding box center [953, 399] width 220 height 18
